Goal: Task Accomplishment & Management: Complete application form

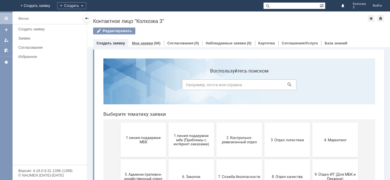
click at [142, 43] on link "Мои заявки" at bounding box center [142, 43] width 21 height 4
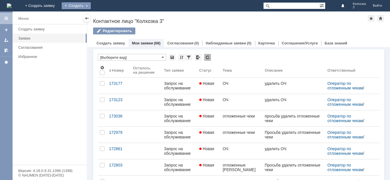
click at [91, 4] on div "Создать" at bounding box center [76, 5] width 29 height 7
click at [106, 14] on link "Заявка" at bounding box center [84, 17] width 43 height 7
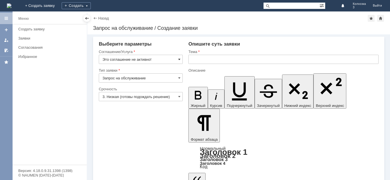
click at [180, 59] on span at bounding box center [179, 59] width 2 height 5
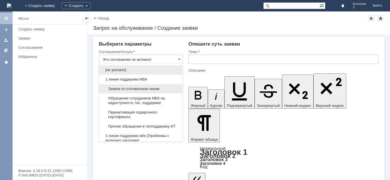
click at [144, 90] on span "Заявка по отложенным чекам" at bounding box center [141, 88] width 77 height 5
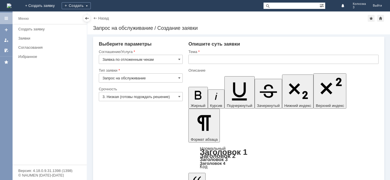
type input "Заявка по отложенным чекам"
click at [180, 96] on span at bounding box center [179, 96] width 2 height 5
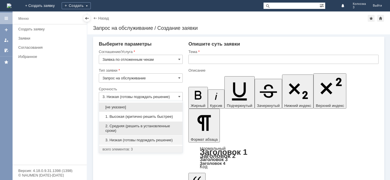
click at [138, 129] on span "2. Средняя (решить в установленные сроки)" at bounding box center [141, 127] width 77 height 9
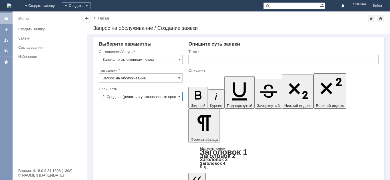
type input "2. Средняя (решить в установленные сроки)"
click at [195, 59] on input "text" at bounding box center [284, 59] width 190 height 9
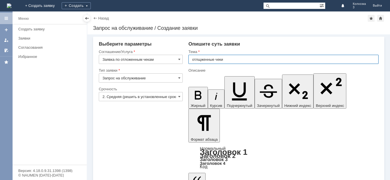
click at [201, 59] on input "отлщженные чеки" at bounding box center [284, 59] width 190 height 9
type input "отложенные чеки"
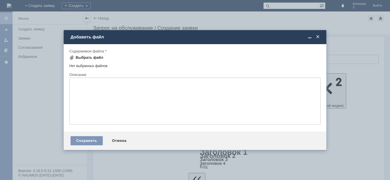
click at [71, 58] on span at bounding box center [71, 57] width 5 height 5
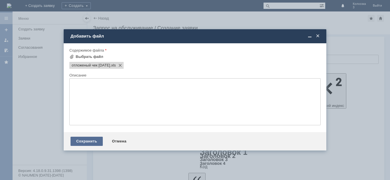
click at [83, 140] on div "Сохранить" at bounding box center [87, 140] width 32 height 9
